Goal: Task Accomplishment & Management: Use online tool/utility

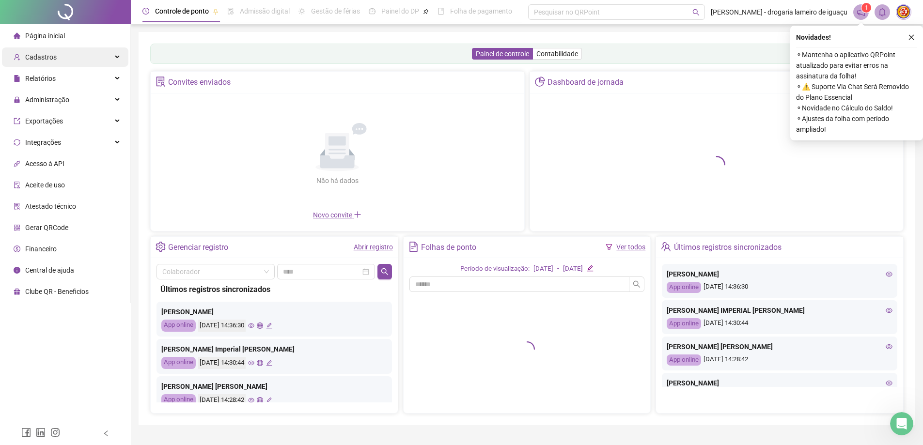
click at [102, 63] on div "Cadastros" at bounding box center [65, 56] width 126 height 19
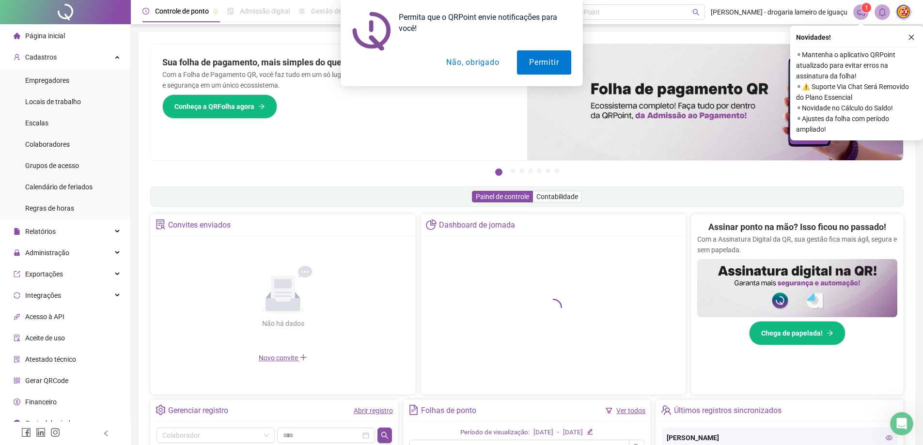
click at [461, 65] on button "Não, obrigado" at bounding box center [472, 62] width 77 height 24
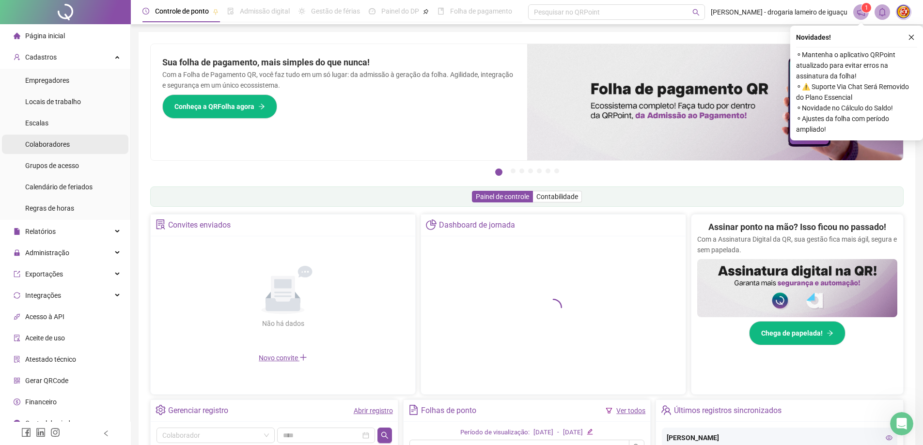
click at [75, 141] on li "Colaboradores" at bounding box center [65, 144] width 126 height 19
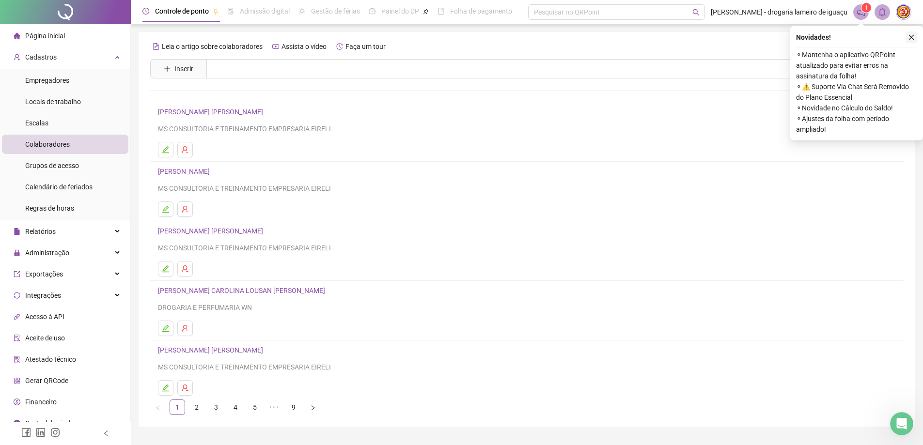
click at [909, 34] on icon "close" at bounding box center [911, 37] width 7 height 7
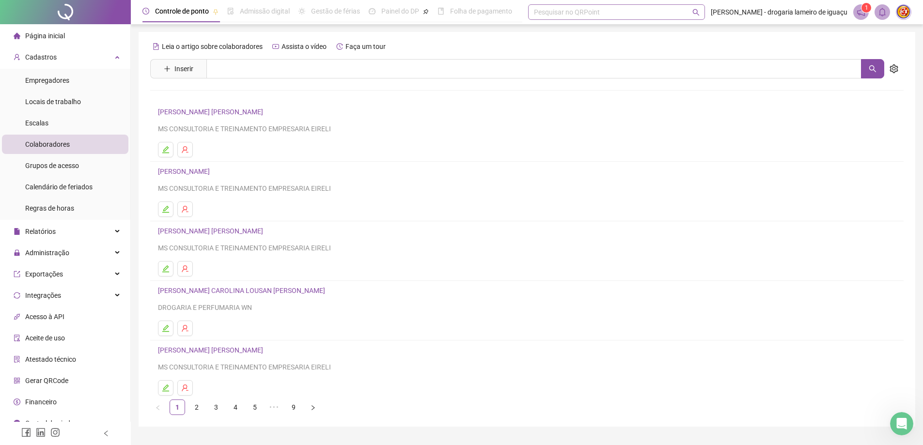
click at [588, 15] on div "Pesquisar no QRPoint" at bounding box center [616, 12] width 177 height 16
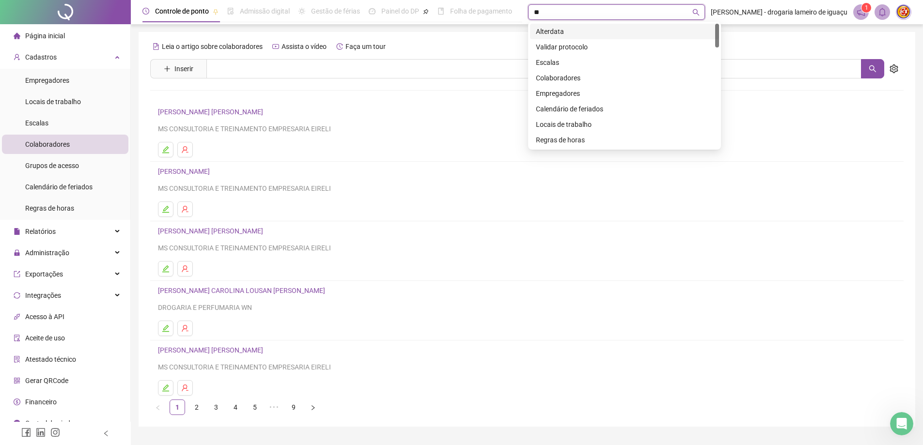
type input "***"
click at [273, 69] on input "text" at bounding box center [533, 68] width 655 height 19
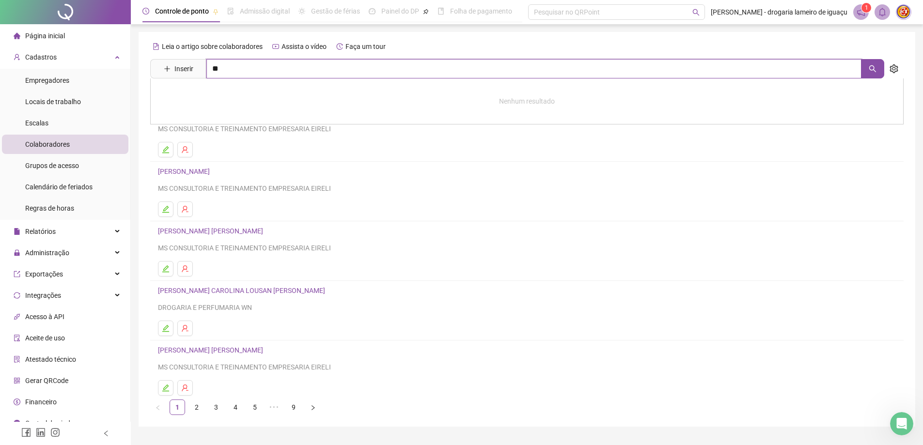
type input "*"
click at [431, 40] on div "Leia o artigo sobre colaboradores Assista o vídeo Faça um tour" at bounding box center [527, 47] width 754 height 16
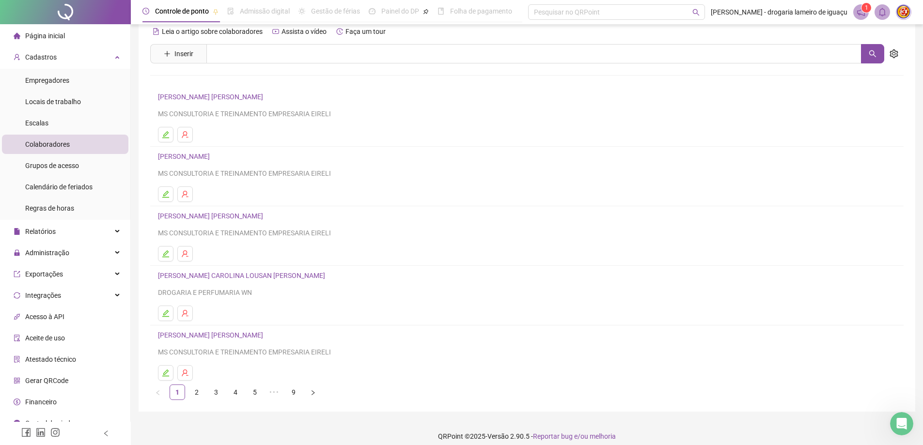
scroll to position [23, 0]
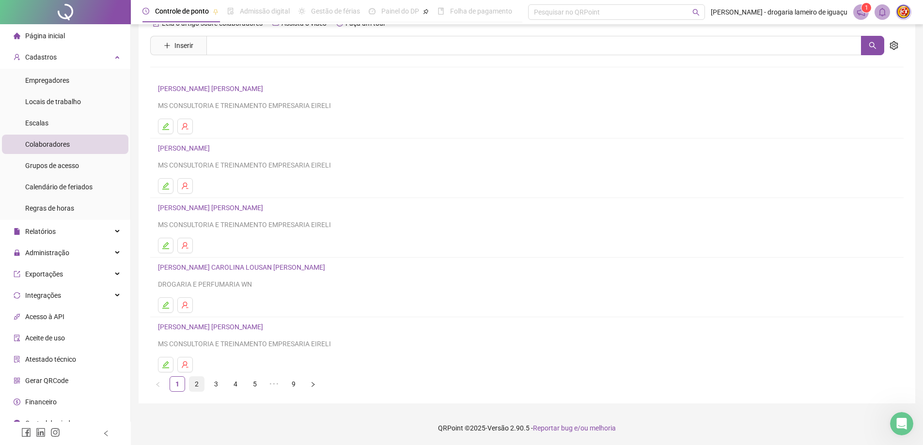
click at [199, 382] on link "2" at bounding box center [196, 384] width 15 height 15
click at [216, 379] on link "3" at bounding box center [216, 384] width 15 height 15
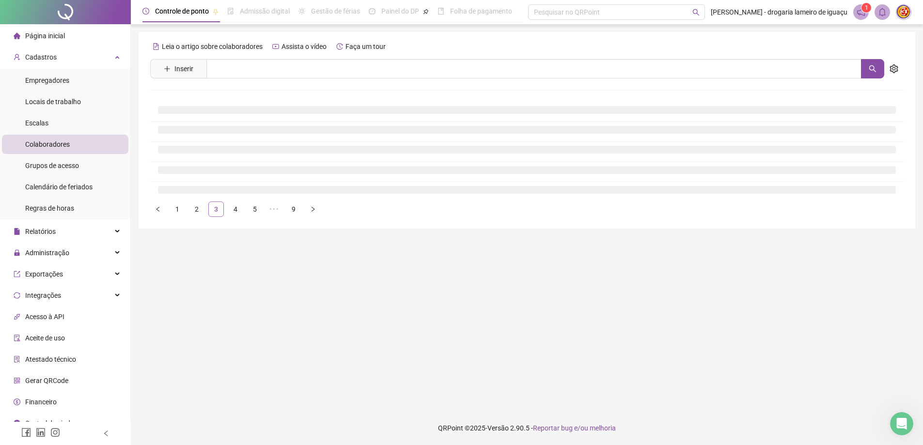
scroll to position [0, 0]
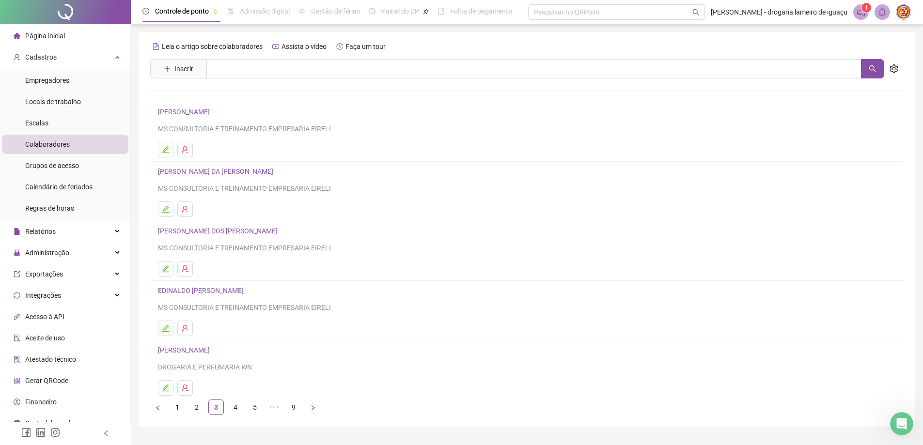
click at [180, 110] on link "[PERSON_NAME]" at bounding box center [185, 112] width 55 height 8
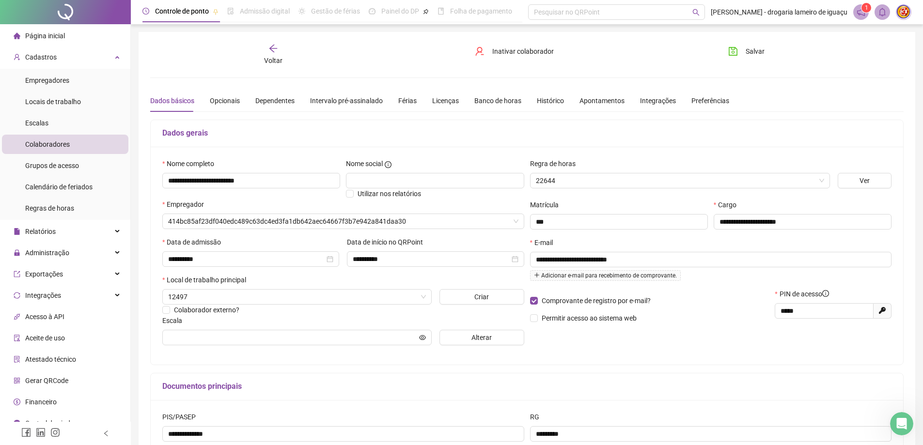
type input "**********"
click at [538, 104] on div "Histórico" at bounding box center [550, 100] width 27 height 11
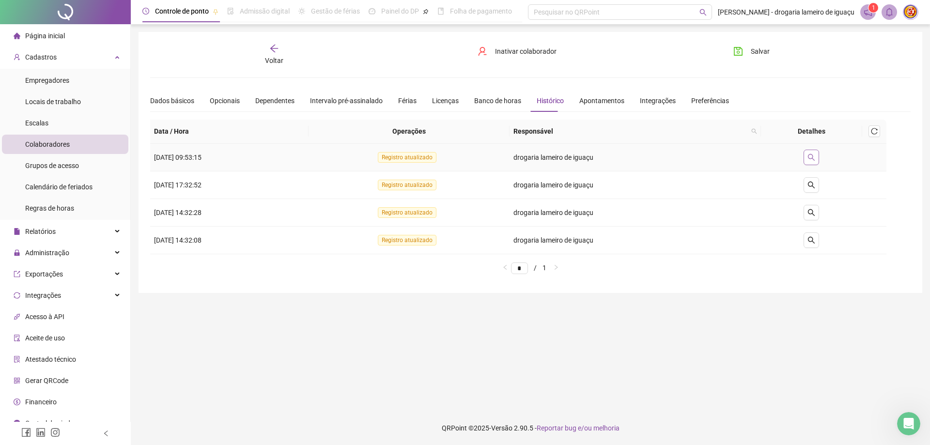
click at [819, 162] on button "button" at bounding box center [812, 158] width 16 height 16
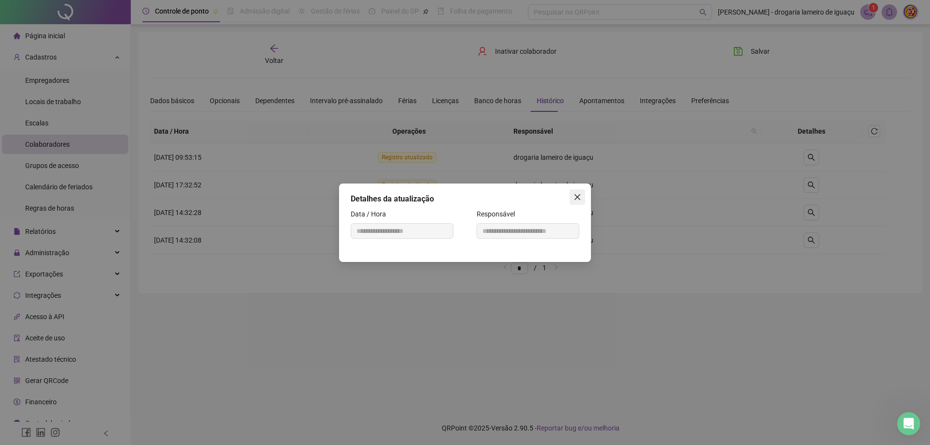
click at [584, 201] on button "Close" at bounding box center [578, 197] width 16 height 16
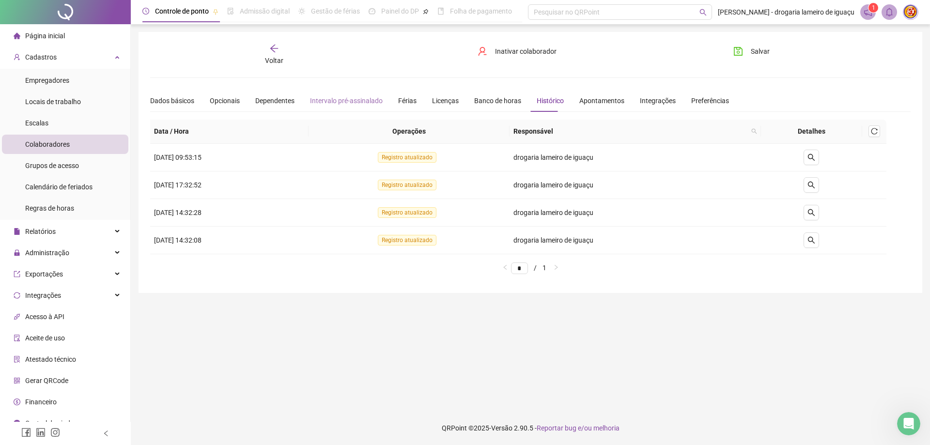
click at [350, 110] on div "Intervalo pré-assinalado" at bounding box center [346, 101] width 73 height 22
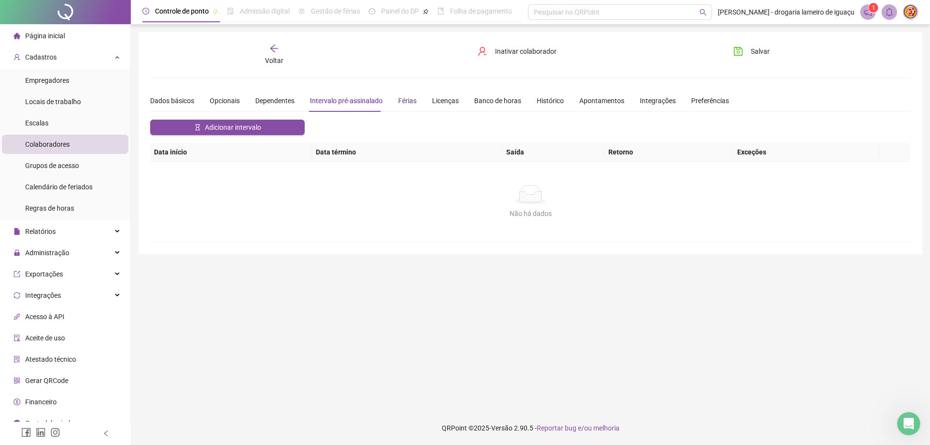
click at [404, 98] on div "Férias" at bounding box center [407, 100] width 18 height 11
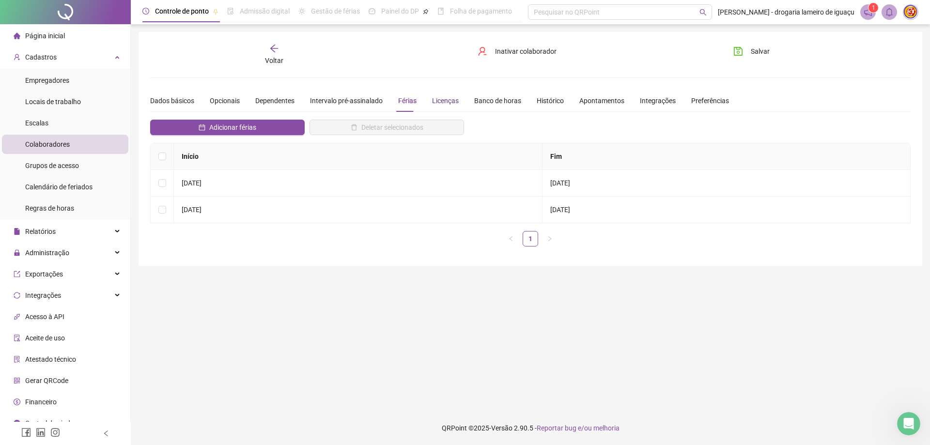
click at [440, 98] on div "Licenças" at bounding box center [445, 100] width 27 height 11
click at [267, 101] on div "Dependentes" at bounding box center [274, 100] width 39 height 11
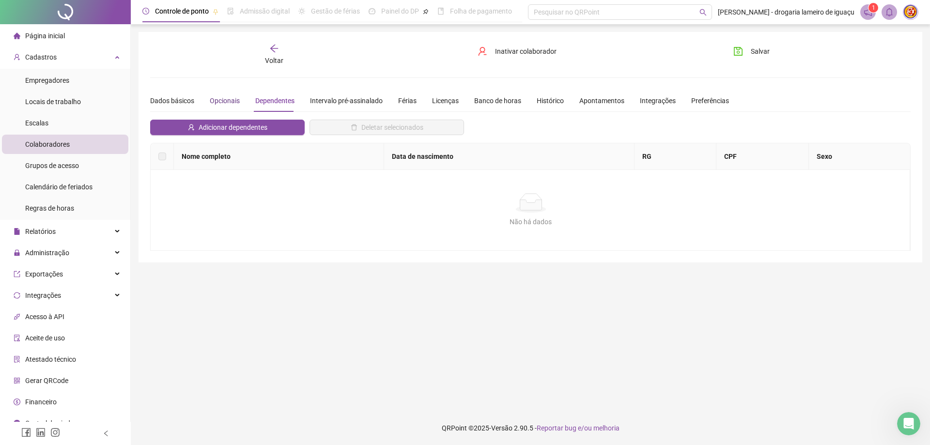
click at [231, 104] on div "Opcionais" at bounding box center [225, 100] width 30 height 11
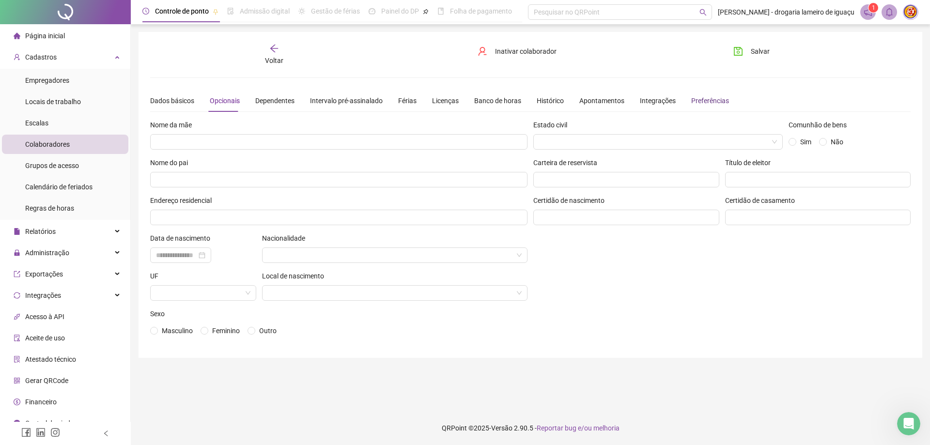
click at [692, 103] on div "Preferências" at bounding box center [711, 100] width 38 height 11
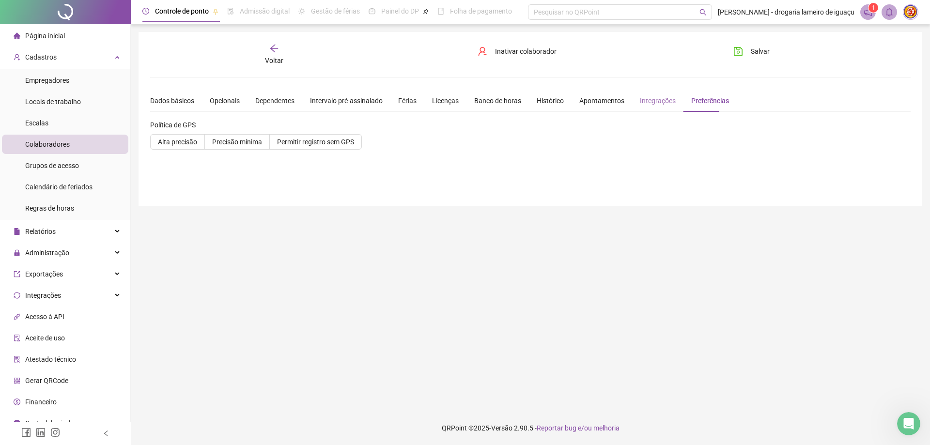
click at [641, 108] on div "Integrações" at bounding box center [658, 101] width 36 height 22
click at [580, 109] on div "Apontamentos" at bounding box center [602, 101] width 45 height 22
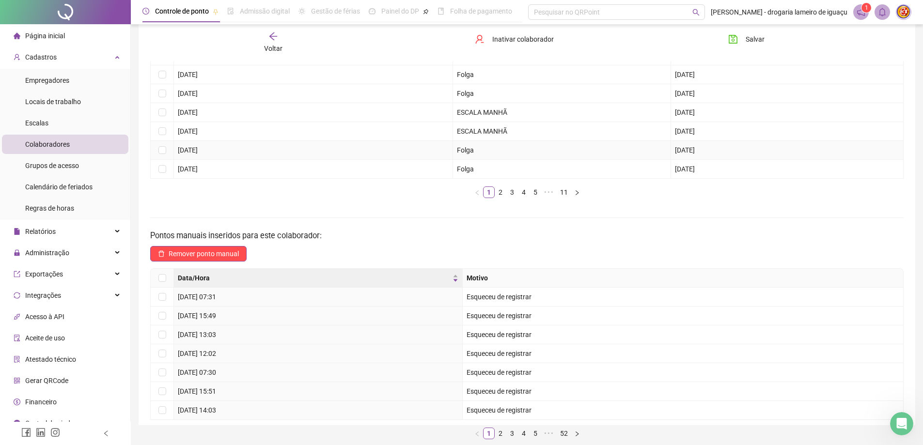
scroll to position [153, 0]
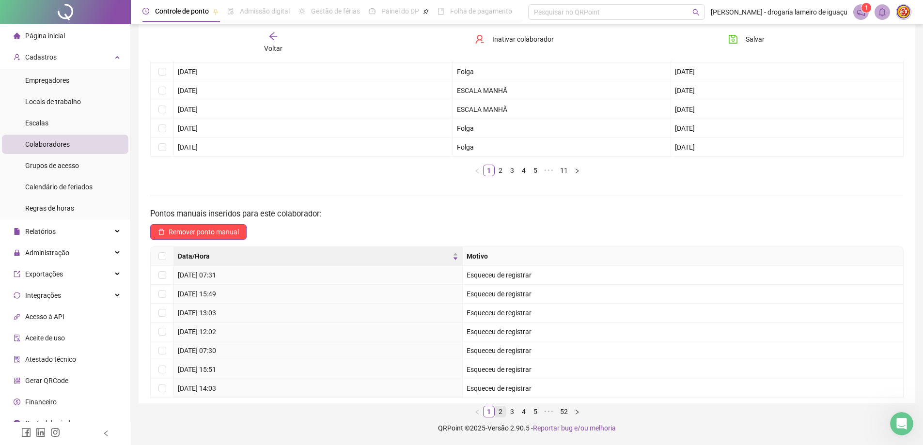
click at [502, 411] on link "2" at bounding box center [500, 412] width 11 height 11
click at [513, 413] on link "3" at bounding box center [512, 412] width 11 height 11
click at [492, 410] on link "1" at bounding box center [489, 412] width 11 height 11
click at [112, 255] on div "Administração" at bounding box center [65, 252] width 126 height 19
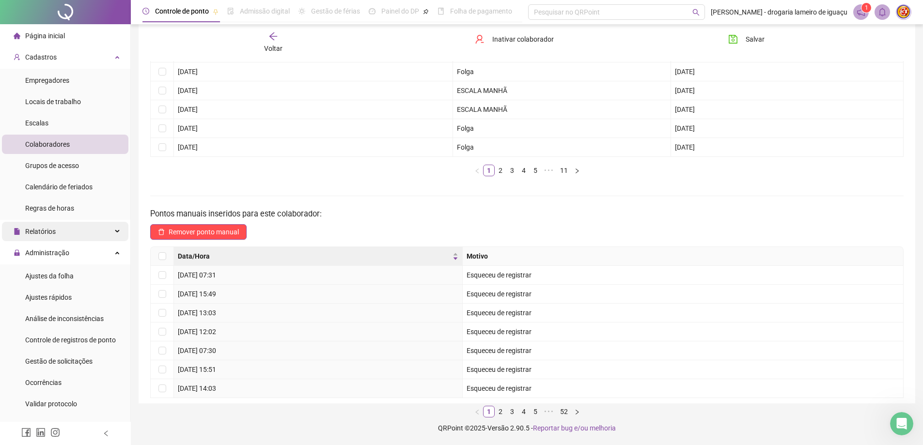
click at [116, 232] on icon at bounding box center [118, 232] width 5 height 0
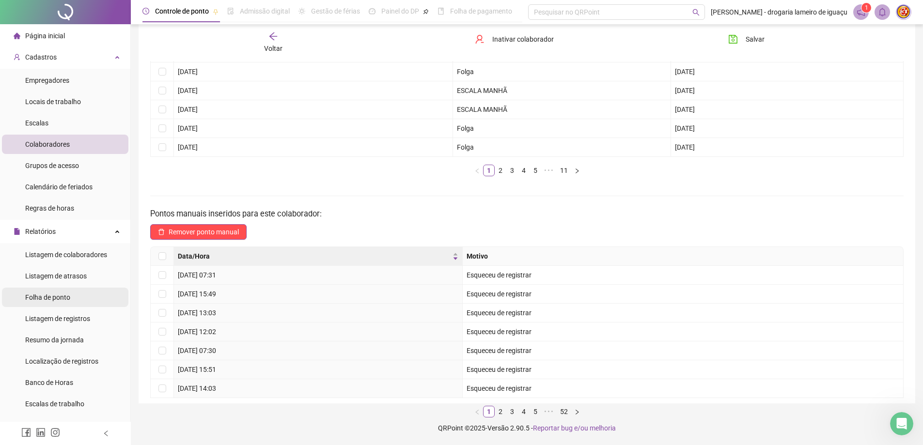
click at [87, 298] on li "Folha de ponto" at bounding box center [65, 297] width 126 height 19
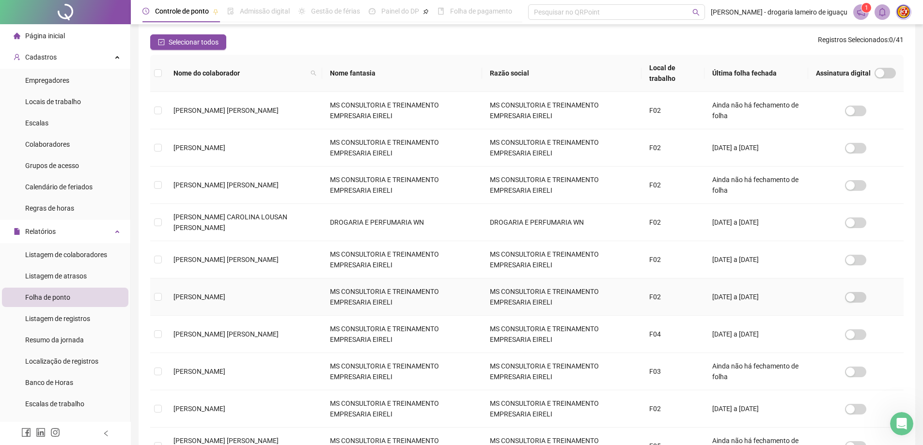
scroll to position [204, 0]
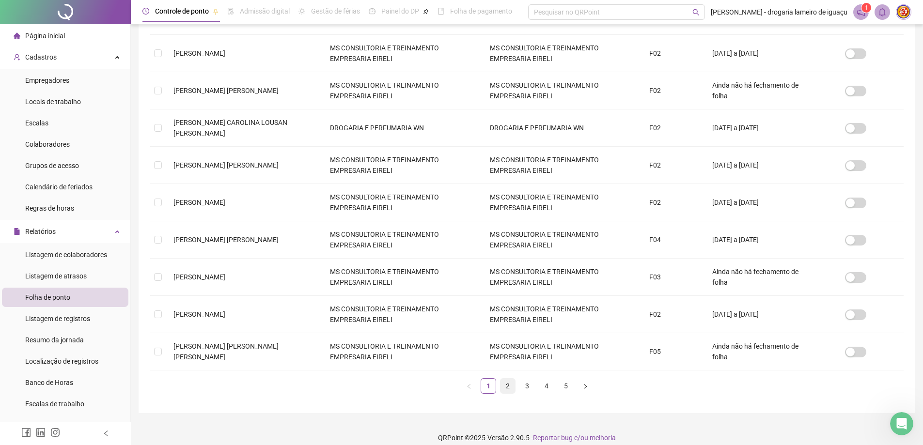
click at [502, 379] on link "2" at bounding box center [508, 386] width 15 height 15
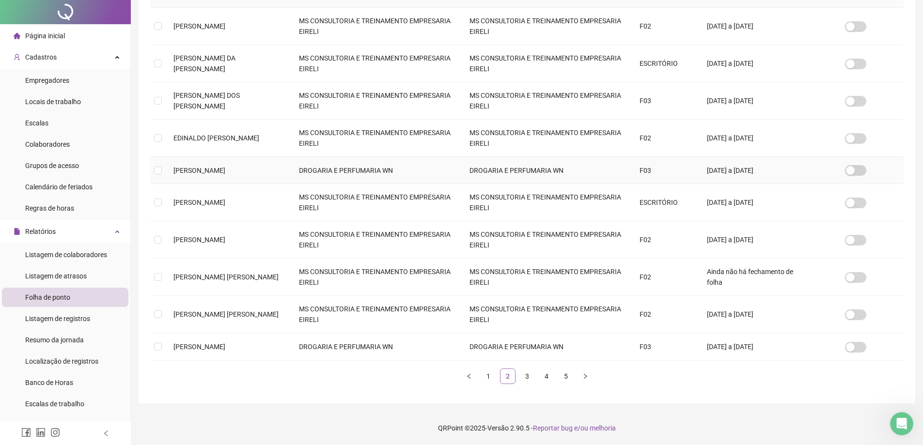
scroll to position [0, 0]
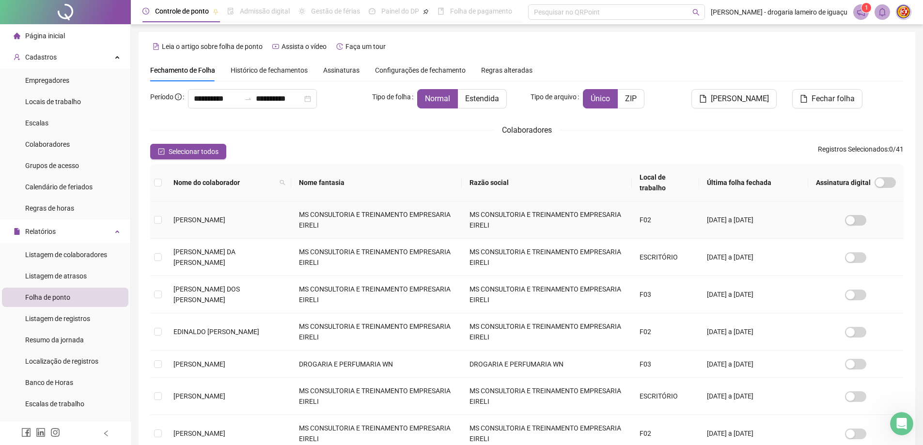
click at [233, 213] on td "[PERSON_NAME]" at bounding box center [229, 220] width 126 height 37
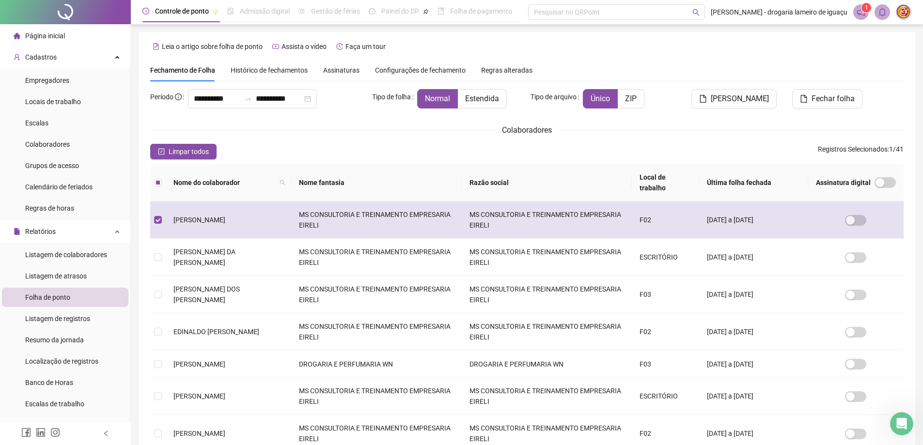
click at [233, 213] on td "[PERSON_NAME]" at bounding box center [229, 220] width 126 height 37
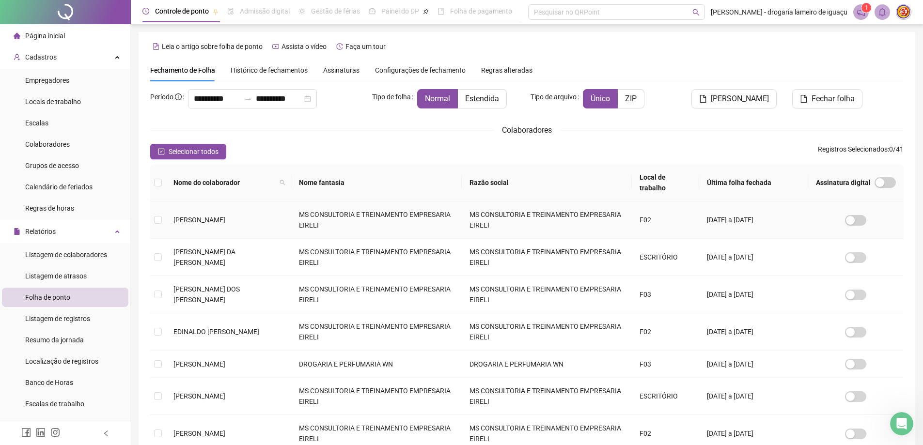
click at [225, 218] on span "[PERSON_NAME]" at bounding box center [199, 220] width 52 height 8
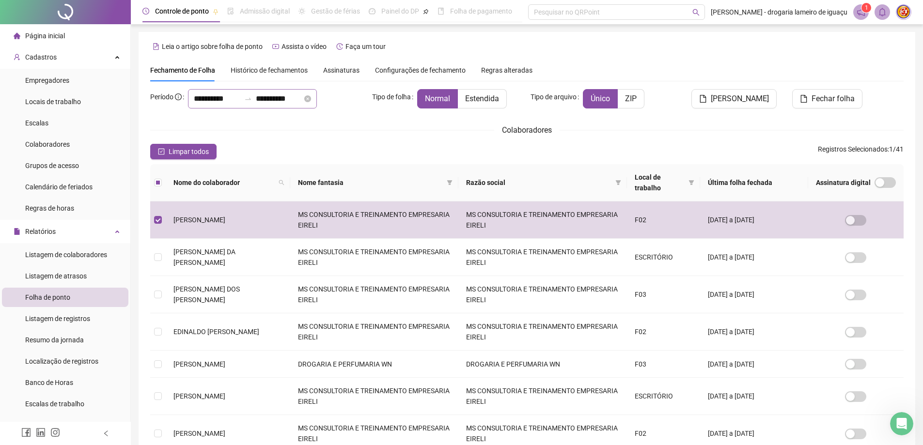
click at [192, 100] on div "**********" at bounding box center [252, 98] width 129 height 19
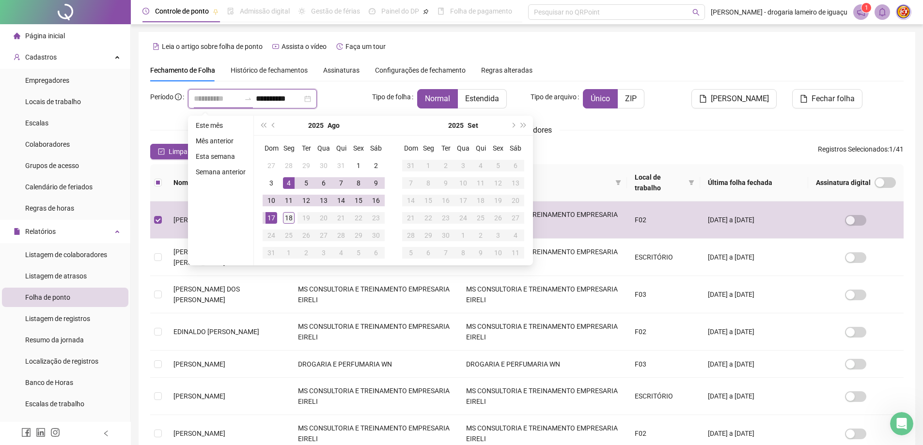
type input "**********"
click at [289, 214] on div "18" at bounding box center [289, 218] width 12 height 12
type input "**********"
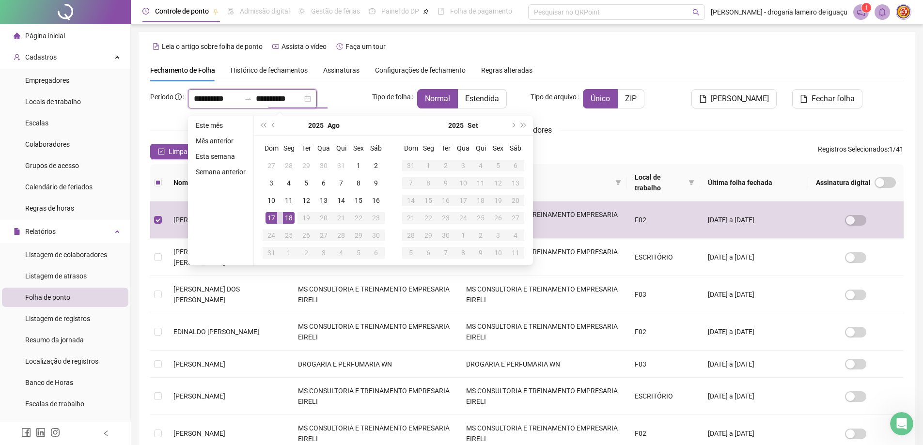
type input "**********"
click at [285, 220] on div "18" at bounding box center [289, 218] width 12 height 12
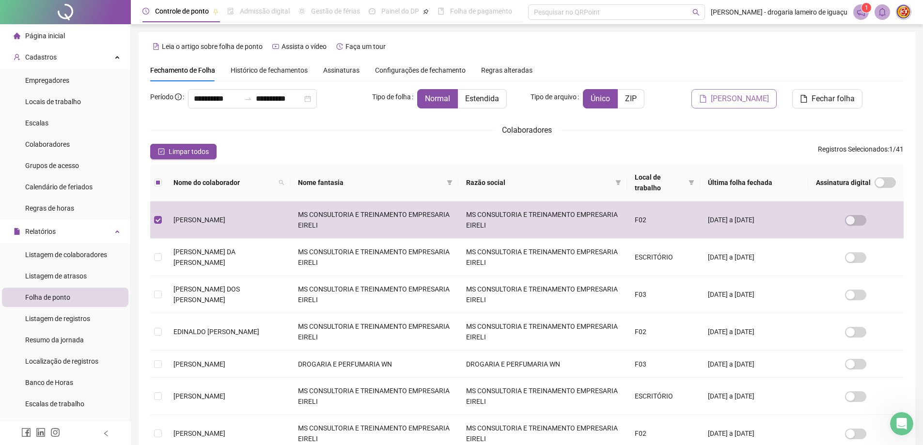
click at [708, 101] on button "[PERSON_NAME]" at bounding box center [734, 98] width 85 height 19
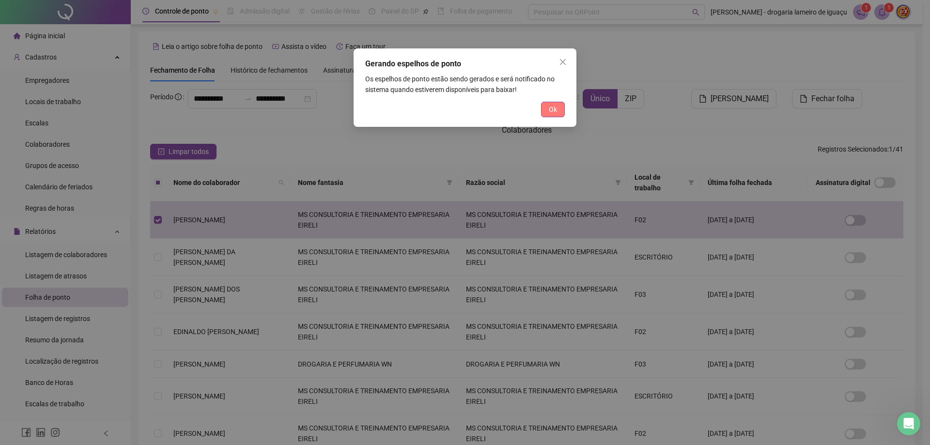
click at [557, 114] on span "Ok" at bounding box center [553, 109] width 8 height 11
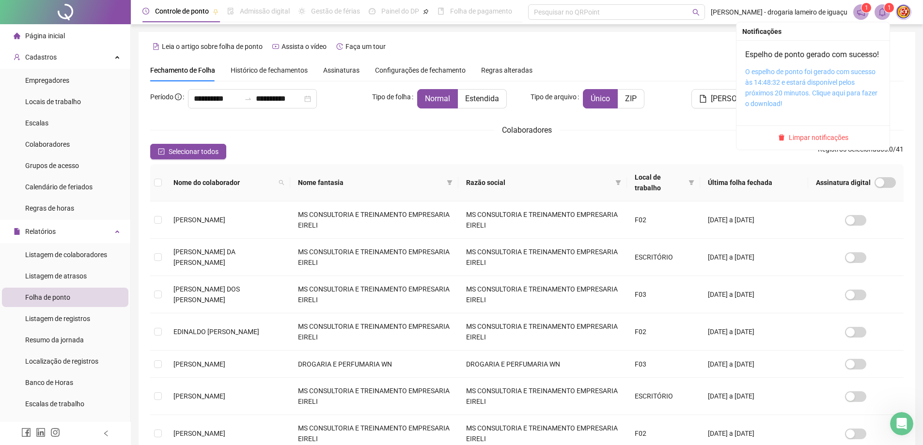
click at [794, 104] on link "O espelho de ponto foi gerado com sucesso às 14:48:32 e estará disponível pelos…" at bounding box center [811, 88] width 132 height 40
